Goal: Check status: Check status

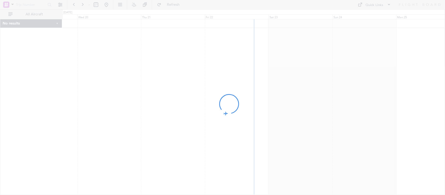
drag, startPoint x: 0, startPoint y: 0, endPoint x: 252, endPoint y: 76, distance: 263.3
click at [252, 76] on div at bounding box center [222, 97] width 445 height 195
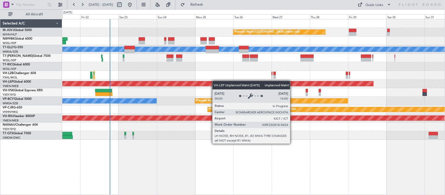
click at [208, 81] on div "Planned Maint [GEOGRAPHIC_DATA] (Halim Intl) [PERSON_NAME] Unplanned Maint [GEO…" at bounding box center [253, 79] width 382 height 120
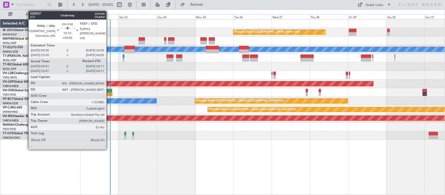
click at [109, 92] on div at bounding box center [103, 94] width 17 height 4
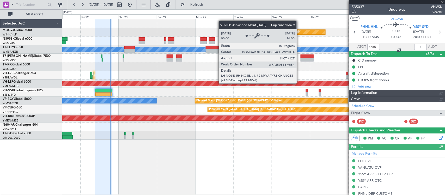
type input "[PERSON_NAME] (LEU)"
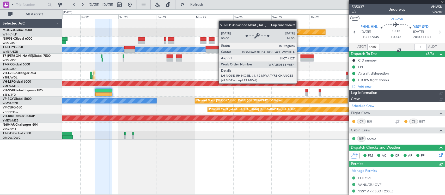
type input "[PERSON_NAME] (LEU)"
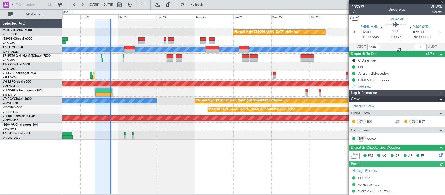
type input "[PERSON_NAME] (LEU)"
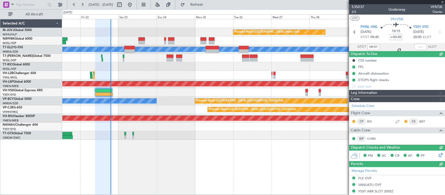
type input "[PERSON_NAME] (LEU)"
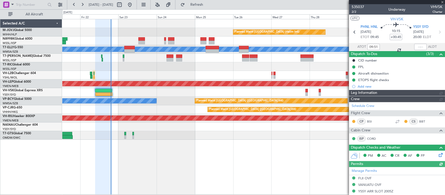
type input "[PERSON_NAME] (LEU)"
